Goal: Obtain resource: Obtain resource

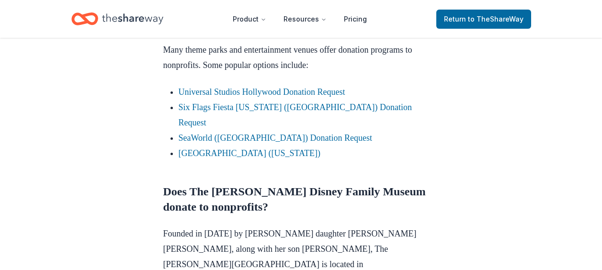
scroll to position [604, 0]
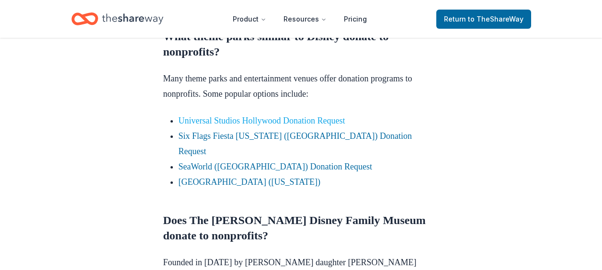
click at [285, 121] on link "Universal Studios Hollywood Donation Request" at bounding box center [262, 121] width 167 height 10
click at [306, 119] on link "Universal Studios Hollywood Donation Request" at bounding box center [262, 121] width 167 height 10
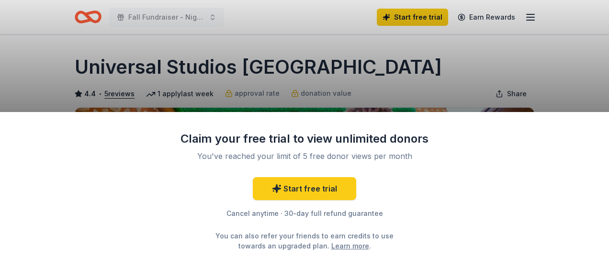
click at [549, 84] on div "Claim your free trial to view unlimited donors You've reached your limit of 5 f…" at bounding box center [304, 135] width 609 height 270
click at [510, 90] on div "Claim your free trial to view unlimited donors You've reached your limit of 5 f…" at bounding box center [304, 135] width 609 height 270
click at [331, 248] on link "Learn more" at bounding box center [350, 246] width 38 height 10
drag, startPoint x: 581, startPoint y: 60, endPoint x: 588, endPoint y: 113, distance: 54.0
click at [588, 113] on div "Claim your free trial to view unlimited donors You've reached your limit of 5 f…" at bounding box center [304, 135] width 609 height 270
